Goal: Transaction & Acquisition: Purchase product/service

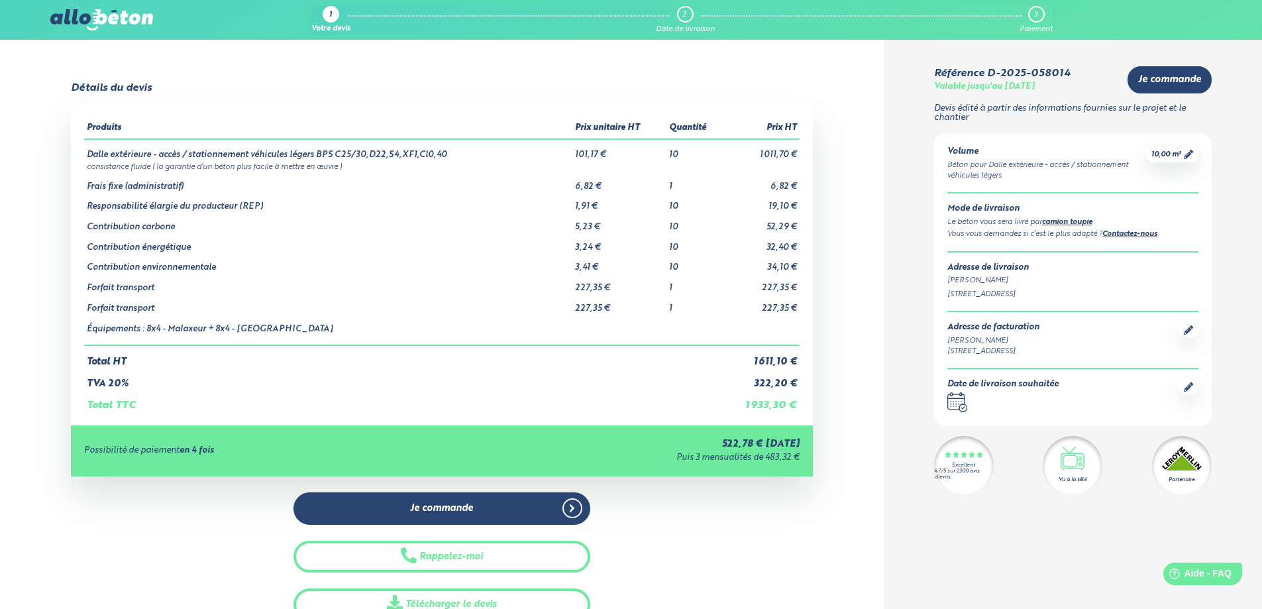
click at [1193, 390] on div at bounding box center [1189, 387] width 20 height 15
click at [1186, 383] on icon at bounding box center [1188, 386] width 9 height 9
click at [1012, 391] on div "Date de livraison souhaitée .calendar-icon { fill: none; stroke: #2b4572; strok…" at bounding box center [1002, 396] width 111 height 32
click at [1037, 387] on div "Date de livraison souhaitée" at bounding box center [1002, 385] width 111 height 10
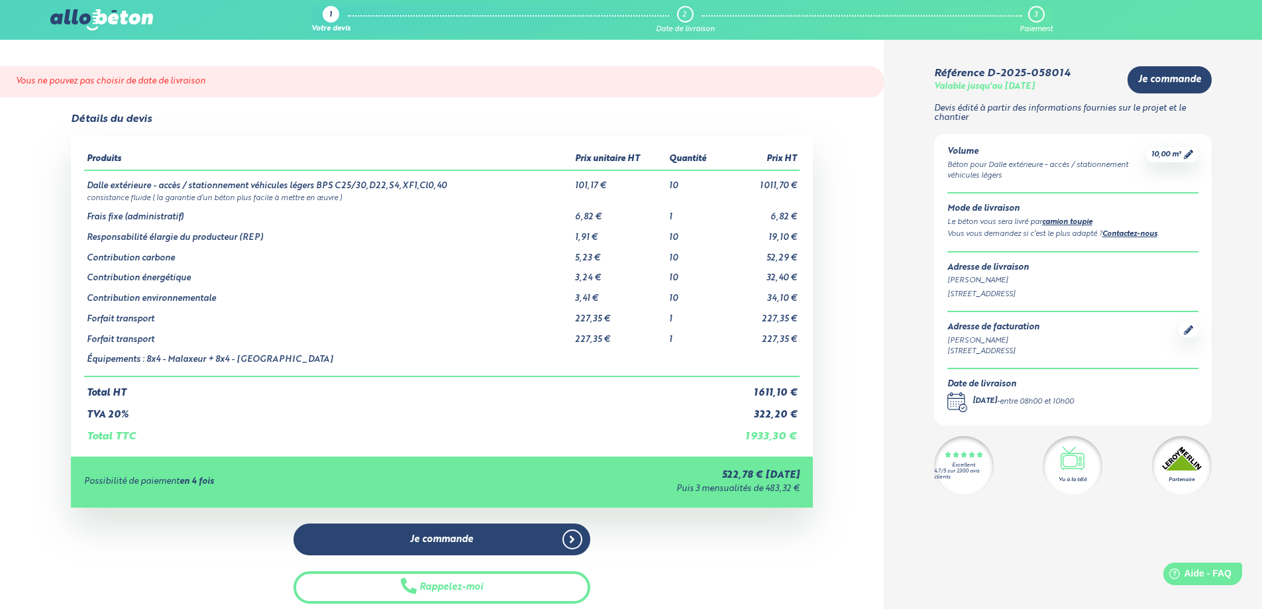
click at [1166, 74] on span "Je commande" at bounding box center [1169, 79] width 63 height 11
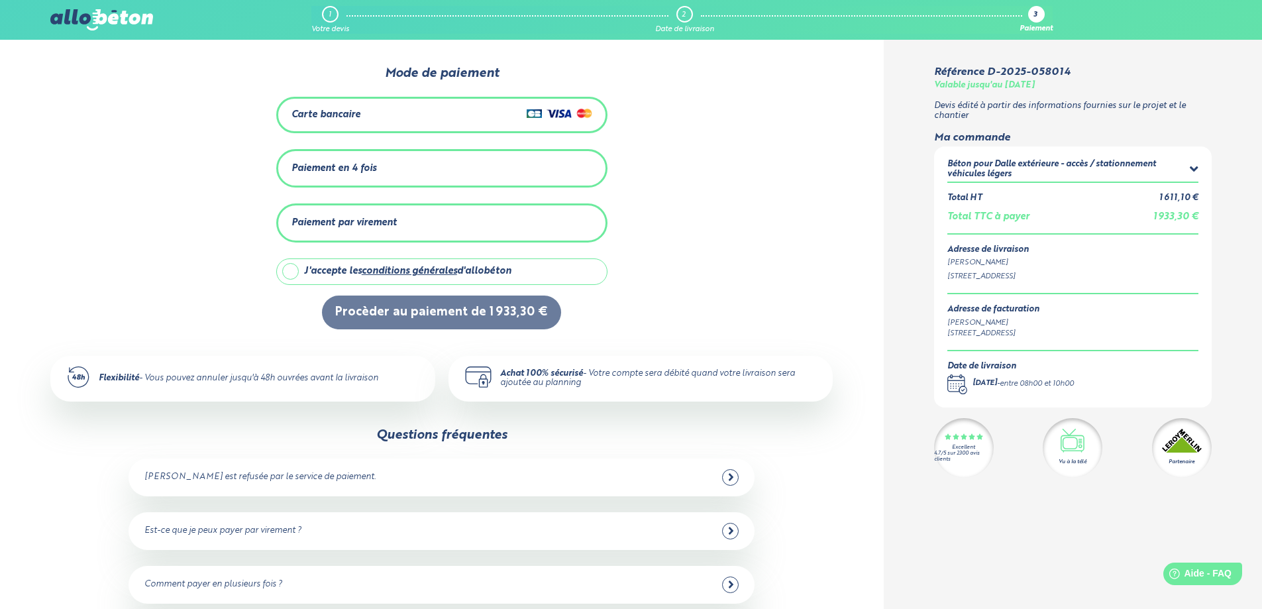
click at [462, 112] on div "Carte bancaire" at bounding box center [442, 114] width 301 height 19
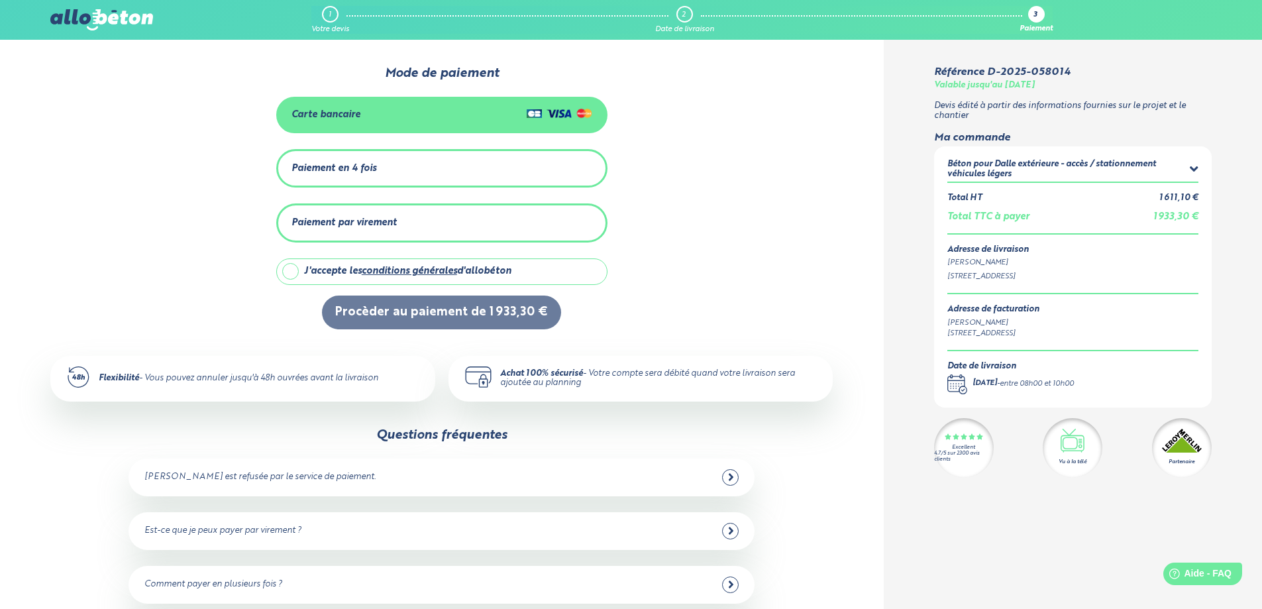
click at [301, 264] on label "J'accepte les conditions générales d'allobéton" at bounding box center [441, 271] width 331 height 27
checkbox input "true"
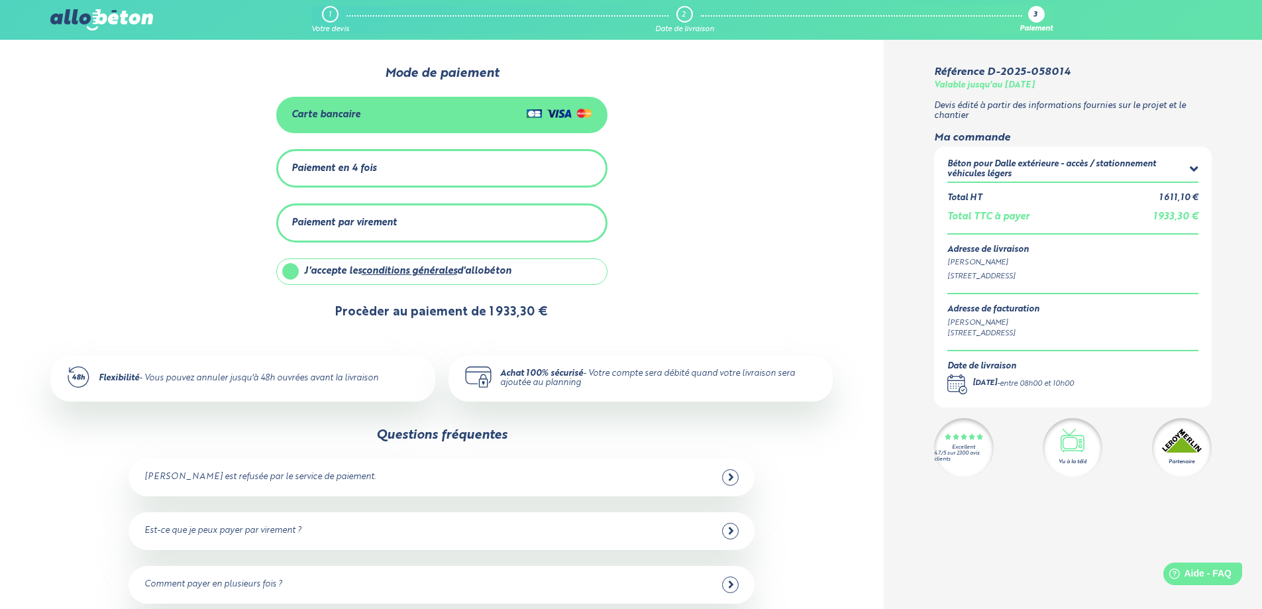
click at [410, 307] on button "Procèder au paiement de 1 933,30 €" at bounding box center [441, 313] width 239 height 34
